Goal: Use online tool/utility

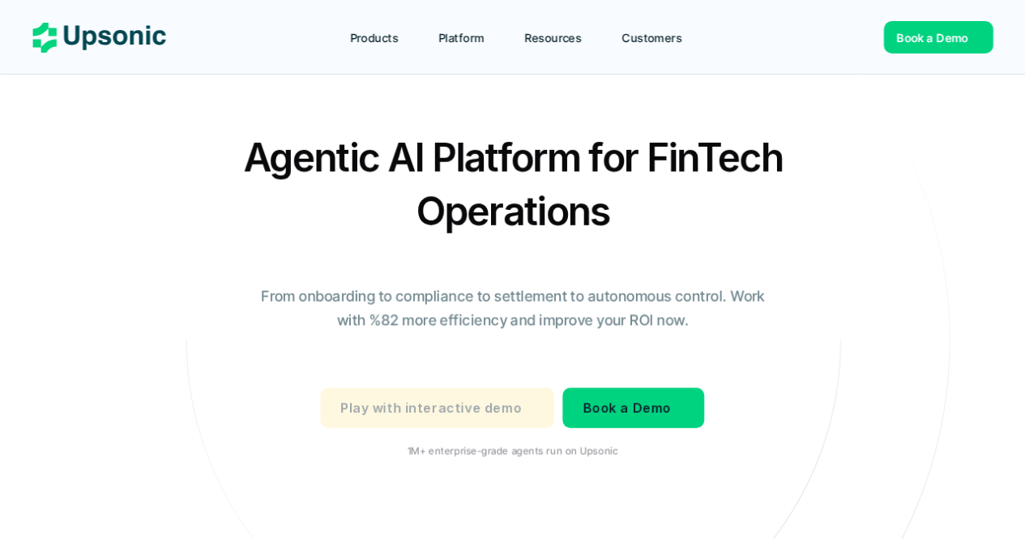
click at [475, 404] on p "Play with interactive demo" at bounding box center [430, 407] width 181 height 23
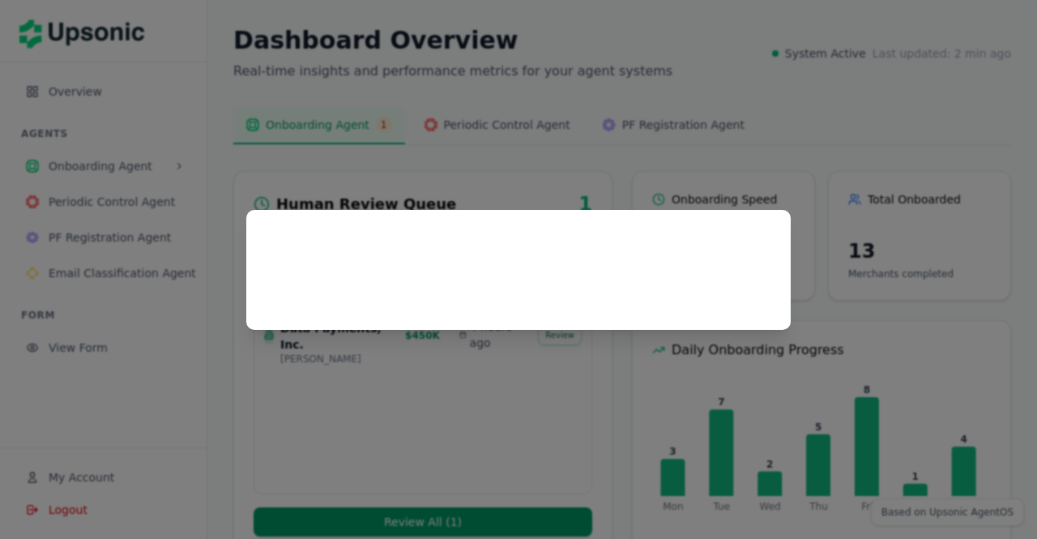
click at [664, 148] on div at bounding box center [518, 269] width 1037 height 539
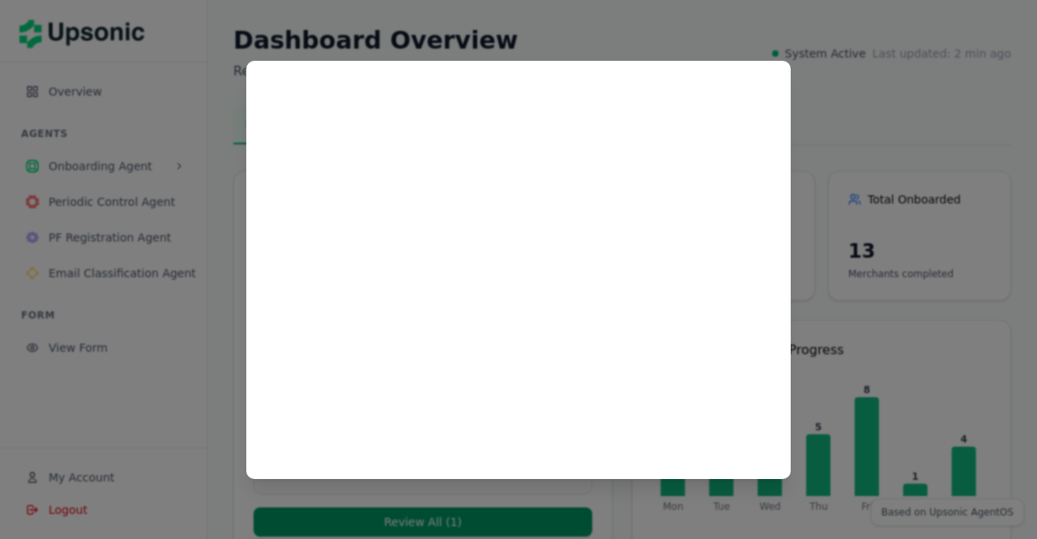
click at [220, 190] on div at bounding box center [518, 269] width 1037 height 539
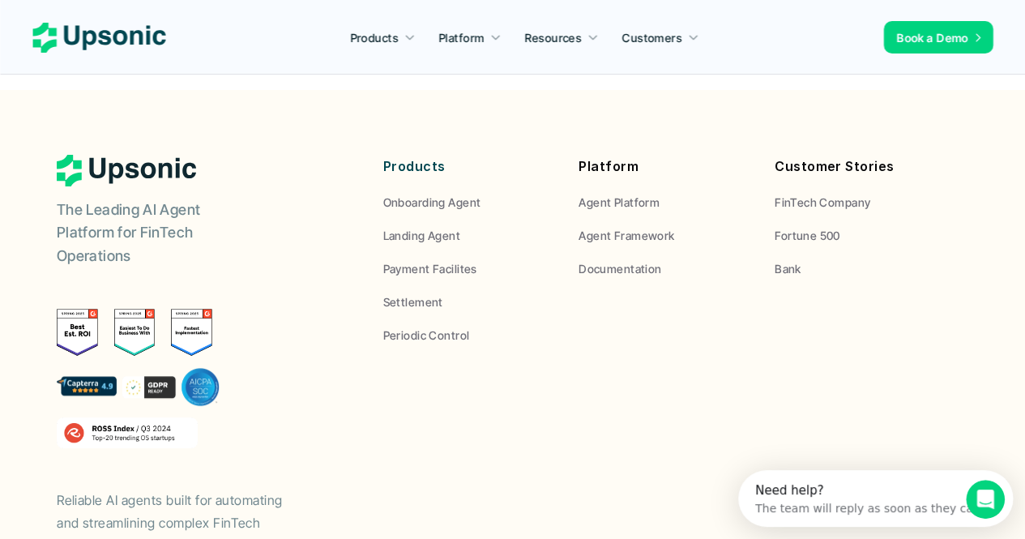
scroll to position [6230, 0]
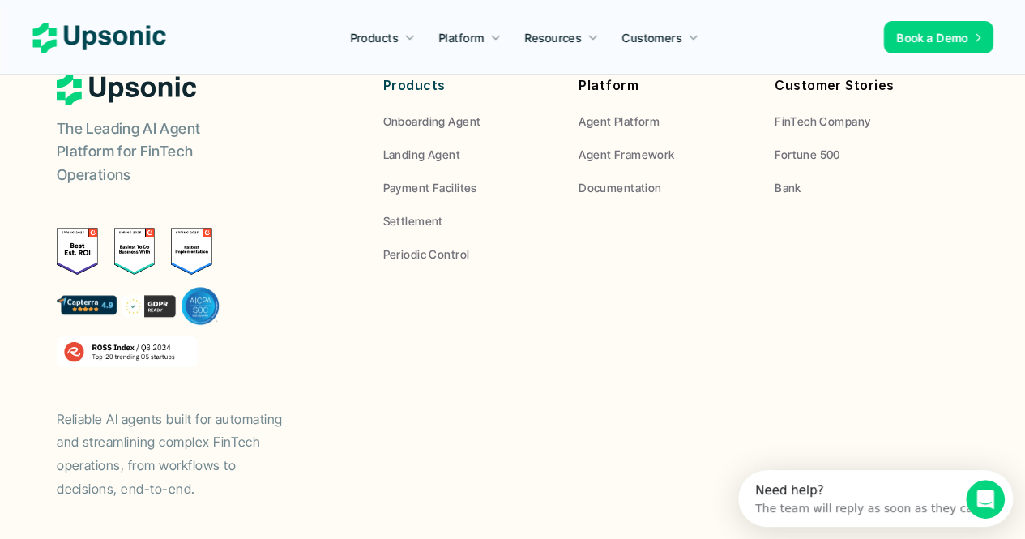
click at [839, 504] on div "The team will reply as soon as they can" at bounding box center [867, 505] width 225 height 17
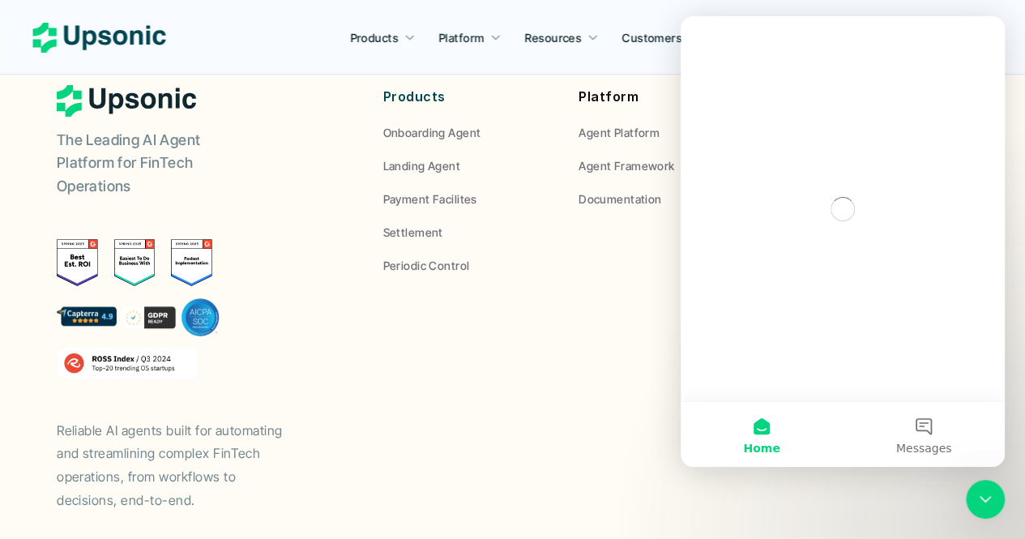
scroll to position [0, 0]
